Goal: Task Accomplishment & Management: Manage account settings

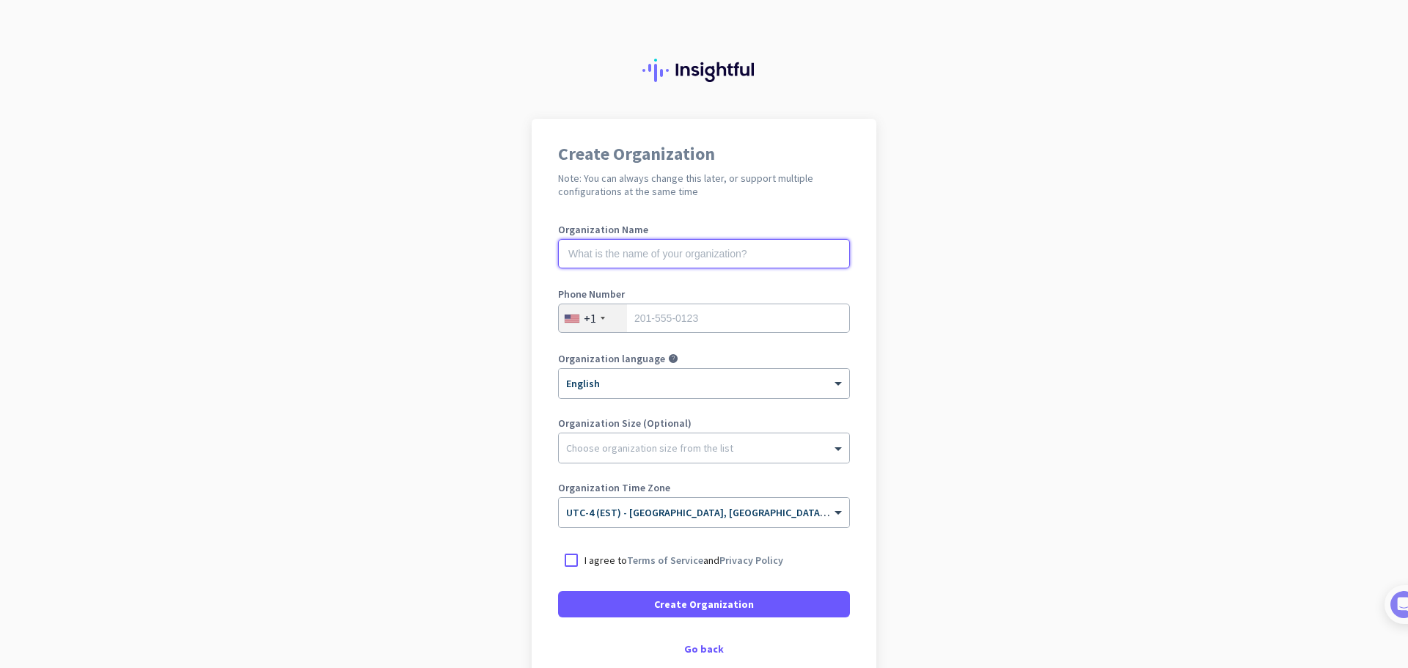
click at [742, 250] on input "text" at bounding box center [704, 253] width 292 height 29
type input "Mercor Inc"
click at [601, 317] on div at bounding box center [603, 318] width 4 height 3
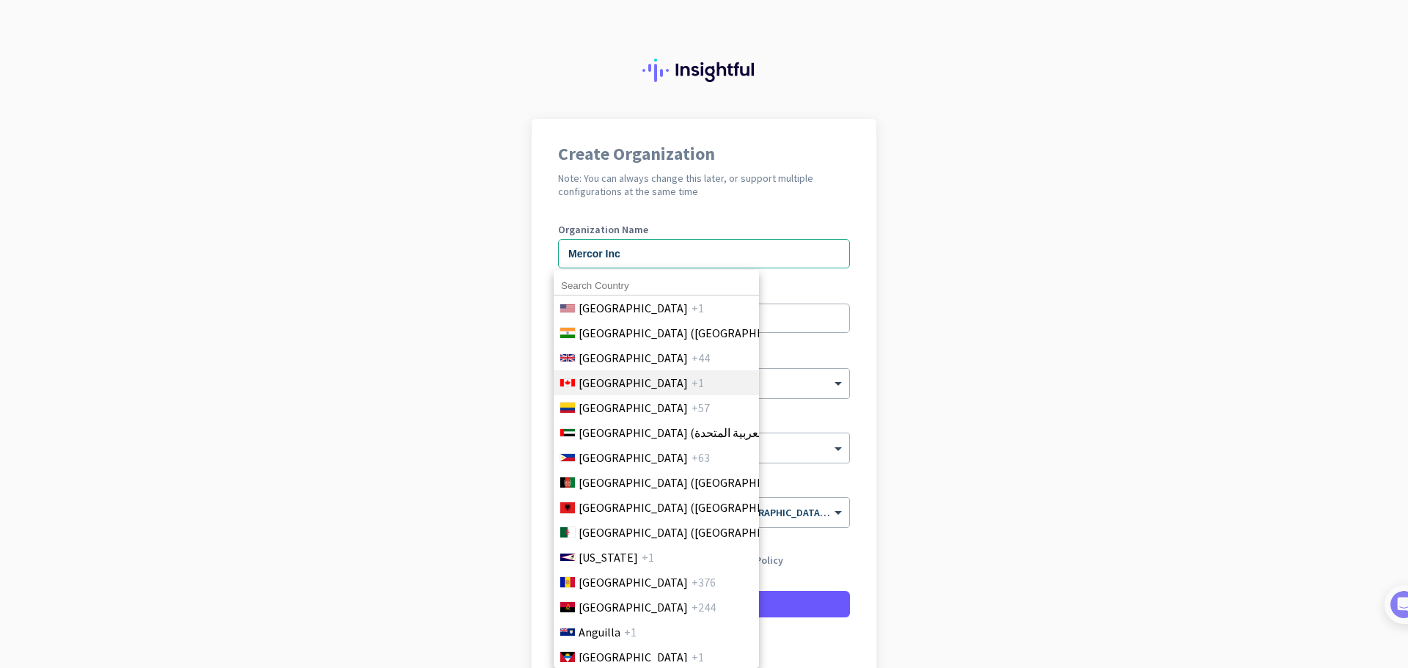
click at [602, 378] on span "[GEOGRAPHIC_DATA]" at bounding box center [633, 383] width 109 height 18
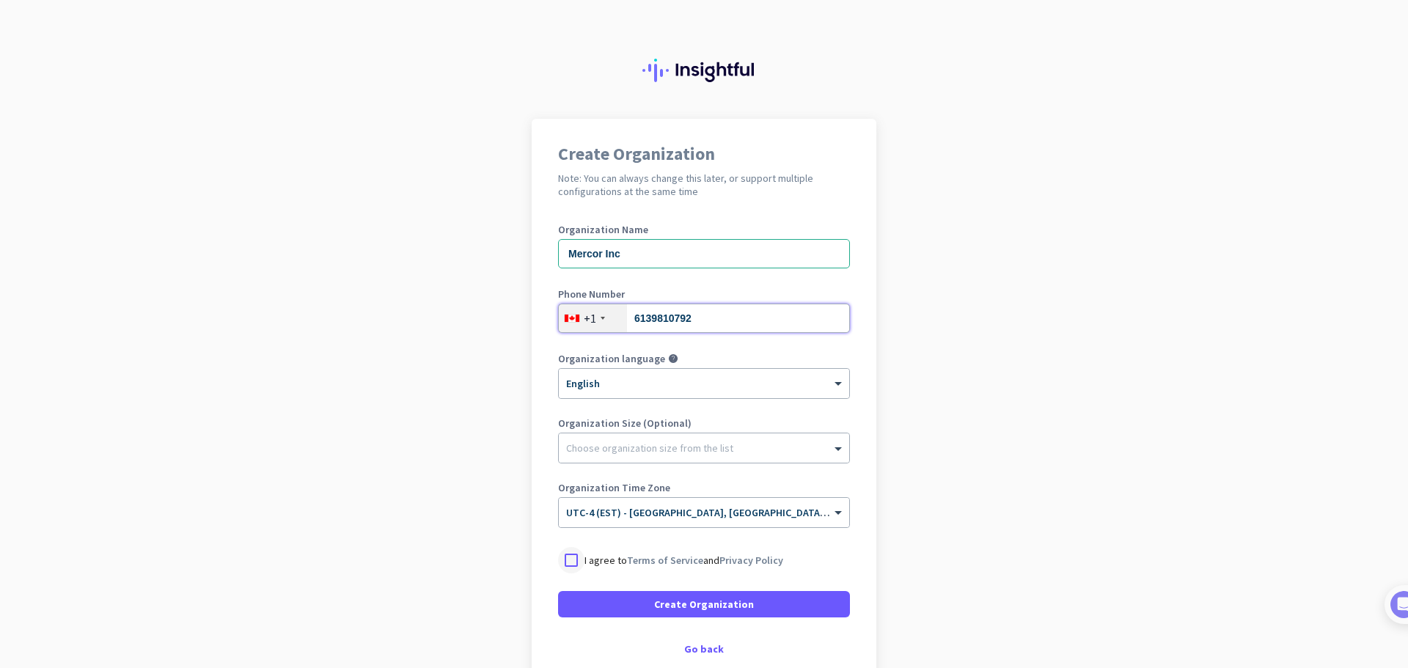
type input "6139810792"
click at [562, 560] on div at bounding box center [571, 560] width 26 height 26
click at [600, 605] on span at bounding box center [704, 604] width 292 height 35
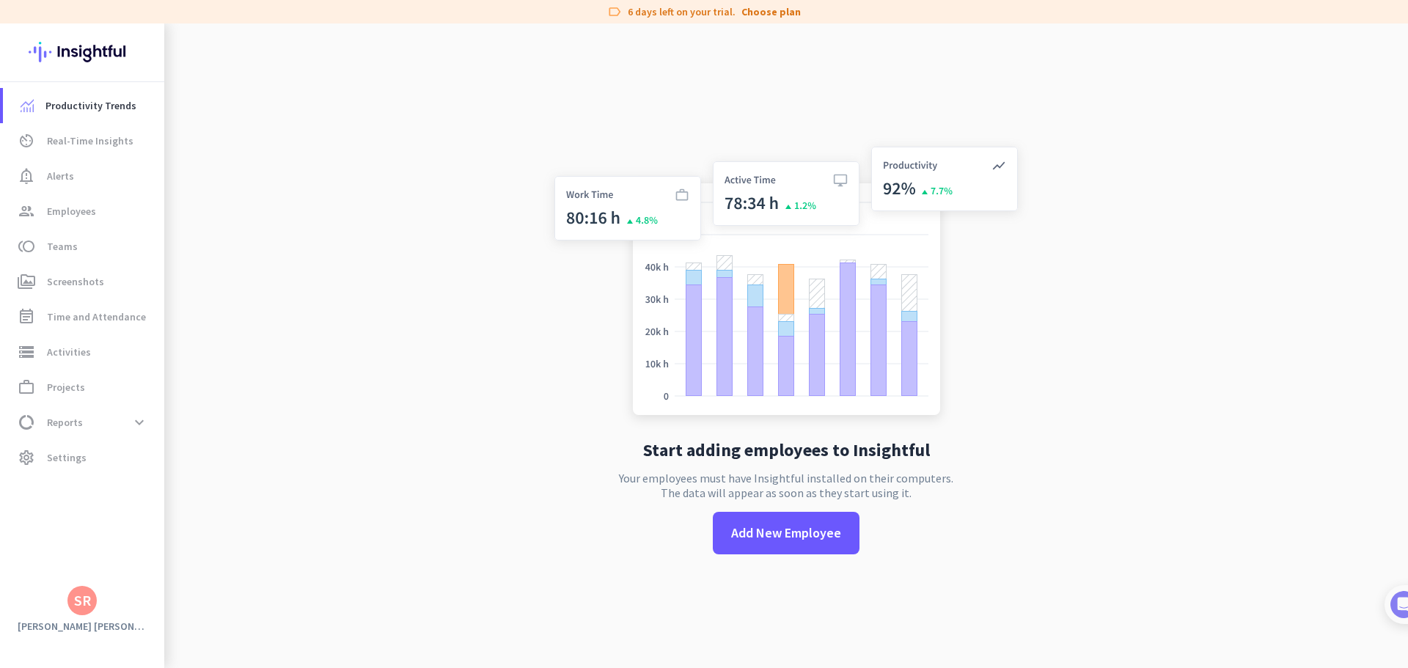
click at [96, 623] on h3 "[PERSON_NAME] [PERSON_NAME]" at bounding box center [82, 626] width 164 height 13
click at [76, 603] on mat-tooltip-component "[PERSON_NAME] [PERSON_NAME]" at bounding box center [82, 595] width 147 height 38
click at [83, 603] on div "SR" at bounding box center [82, 600] width 17 height 15
click at [231, 525] on h3 "Mercor Inc" at bounding box center [249, 525] width 54 height 12
click at [81, 602] on div "SR" at bounding box center [82, 600] width 17 height 15
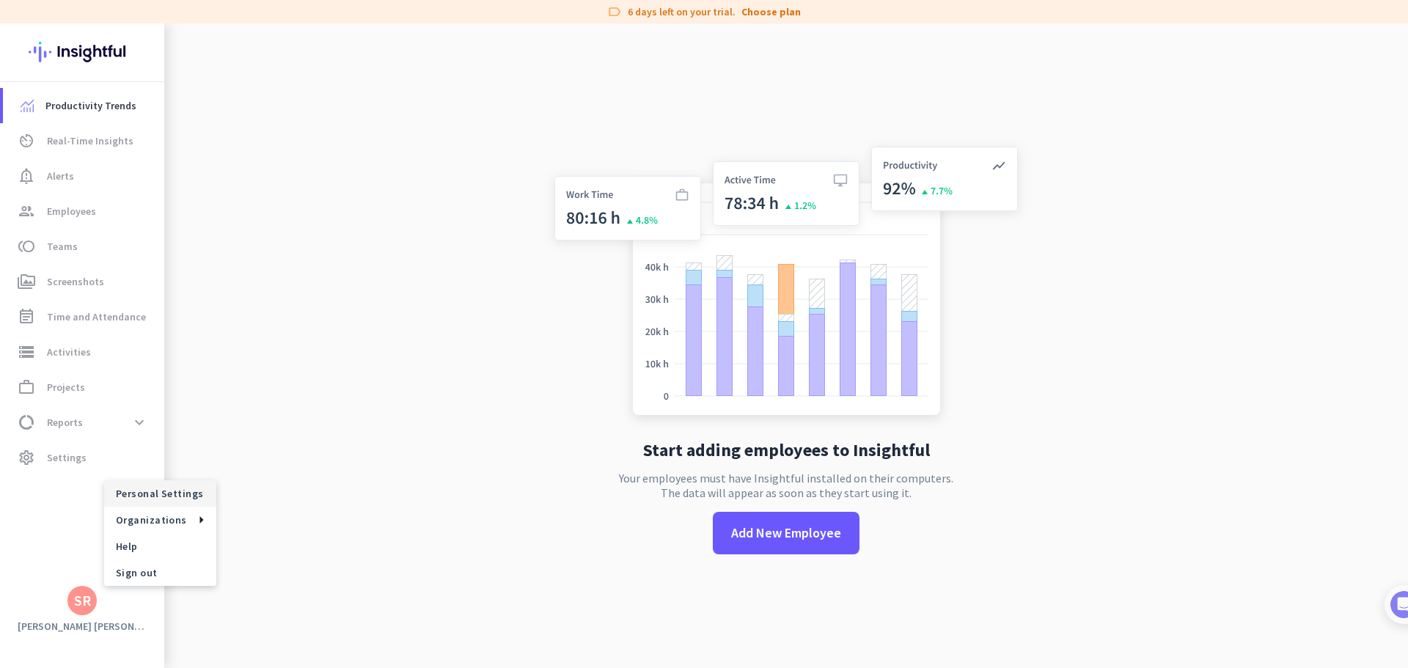
click at [166, 486] on span "Personal Settings" at bounding box center [160, 493] width 112 height 26
